Goal: Transaction & Acquisition: Purchase product/service

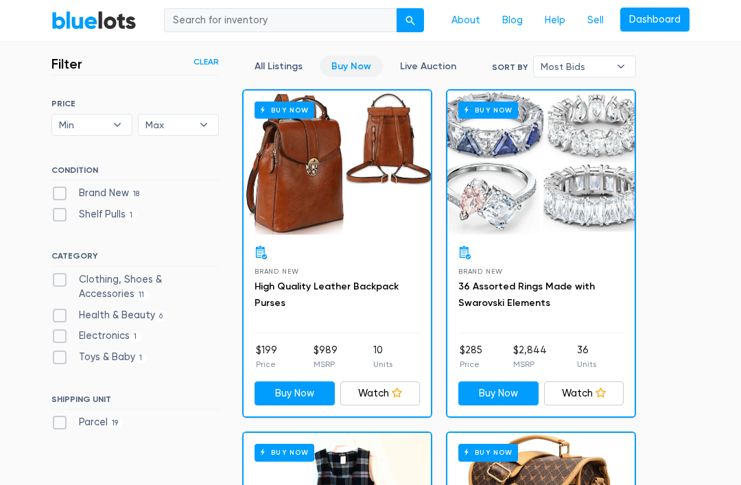
scroll to position [333, 0]
click at [278, 56] on link "All Listings" at bounding box center [278, 66] width 71 height 21
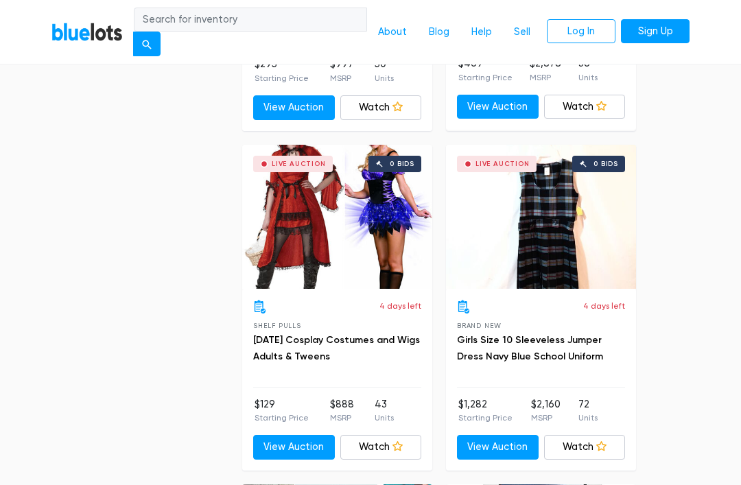
scroll to position [4391, 0]
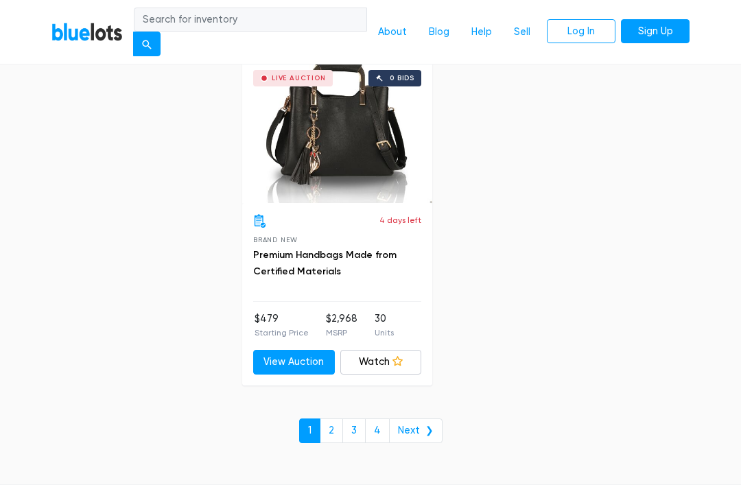
scroll to position [8896, 0]
click at [342, 418] on link "2" at bounding box center [331, 430] width 23 height 25
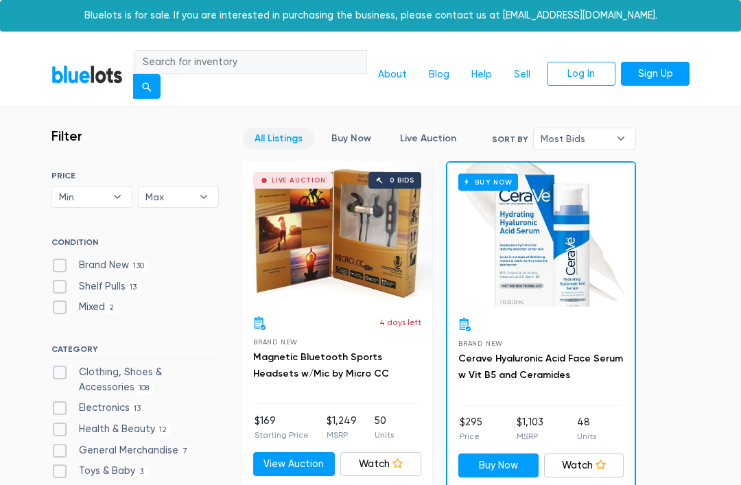
click at [341, 143] on link "Buy Now" at bounding box center [351, 138] width 63 height 21
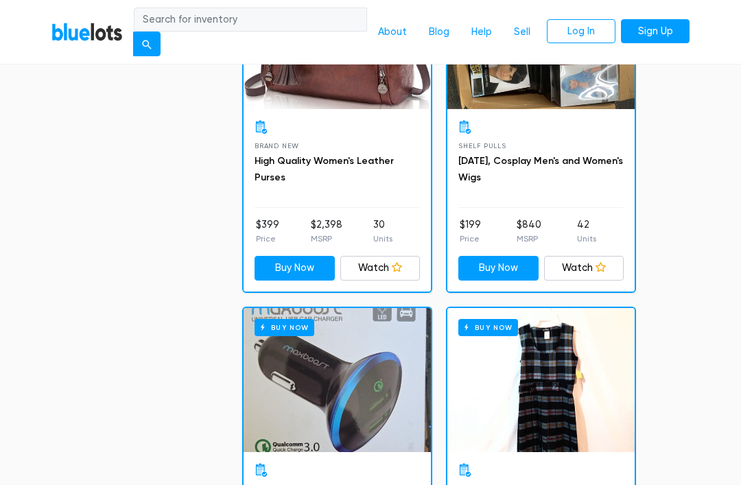
scroll to position [2874, 0]
